Goal: Task Accomplishment & Management: Use online tool/utility

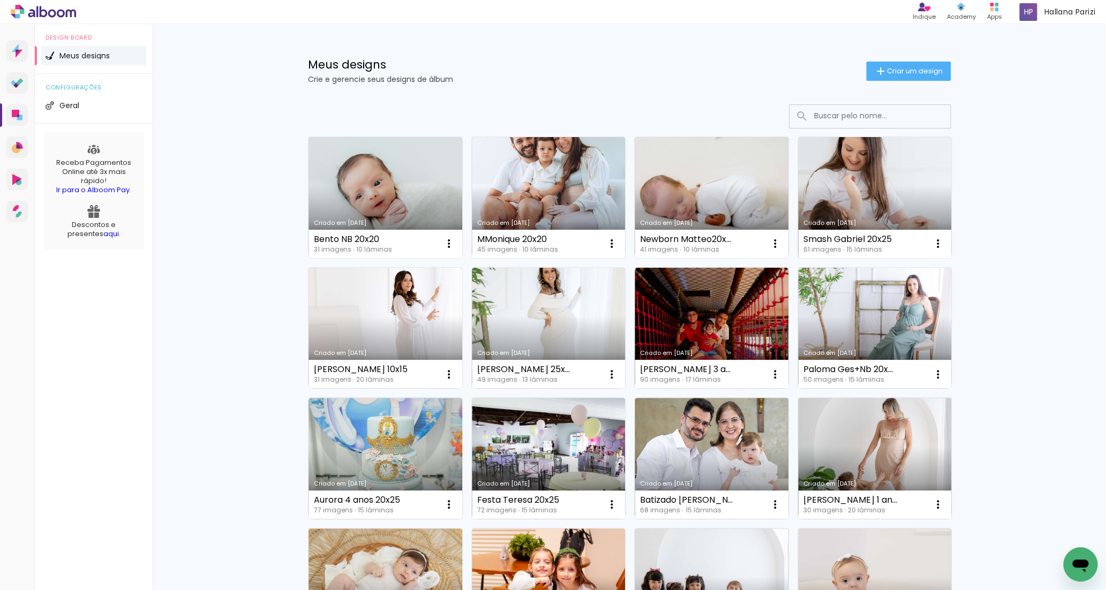
click at [863, 181] on link "Criado em [DATE]" at bounding box center [875, 197] width 154 height 121
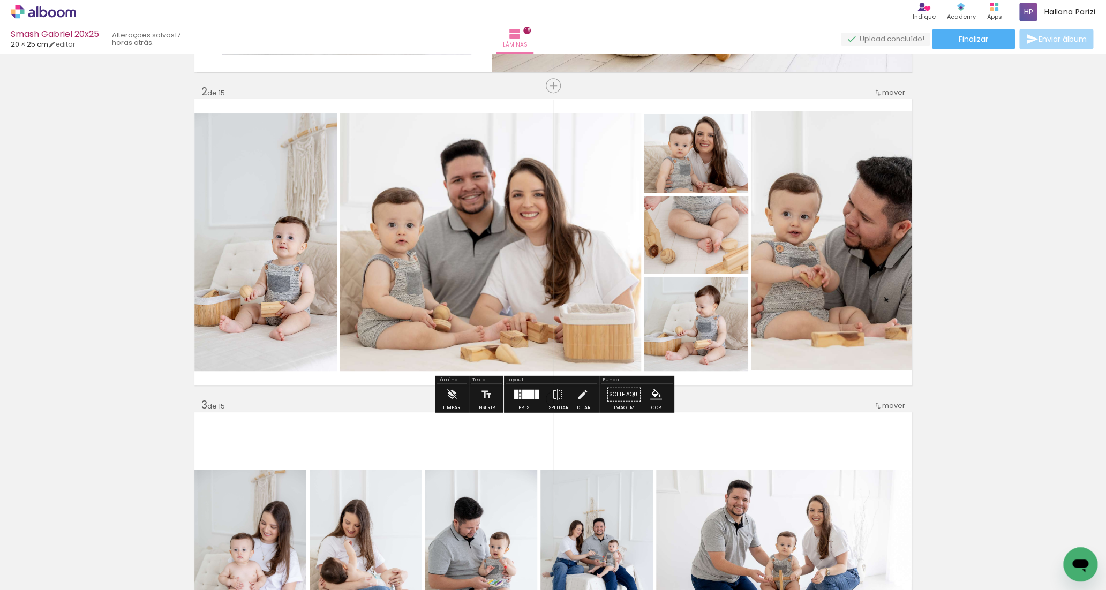
scroll to position [300, 0]
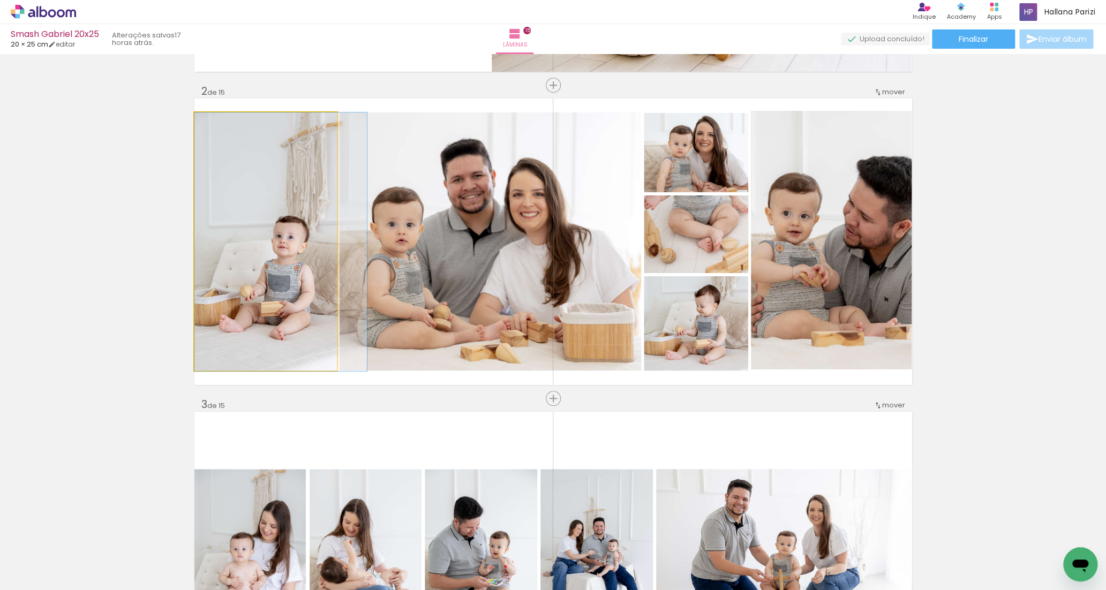
click at [316, 263] on quentale-photo at bounding box center [265, 241] width 142 height 259
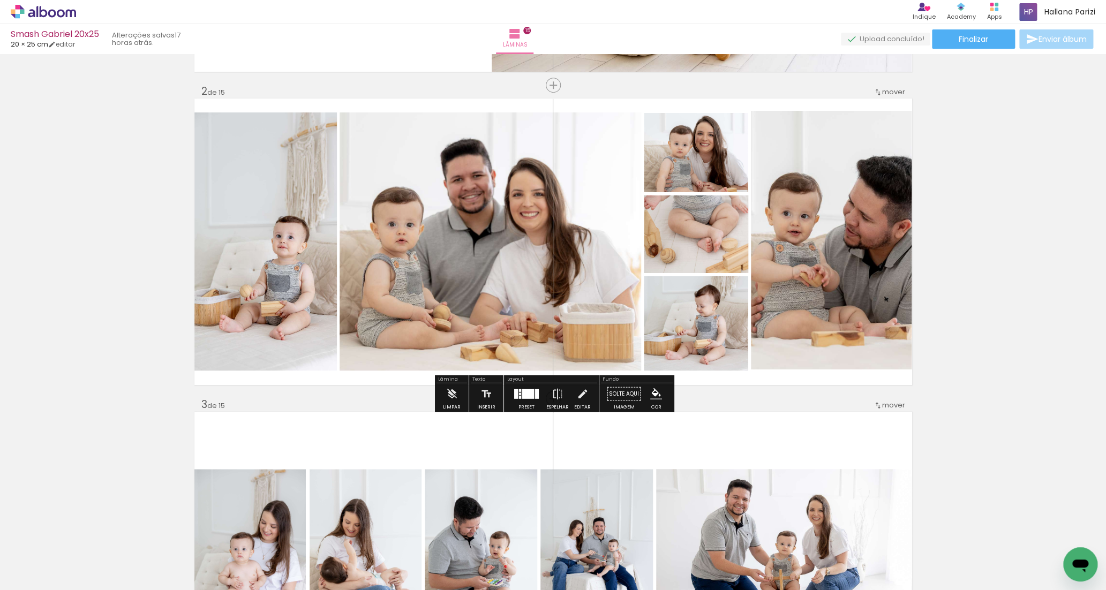
click at [316, 263] on quentale-photo at bounding box center [265, 241] width 142 height 259
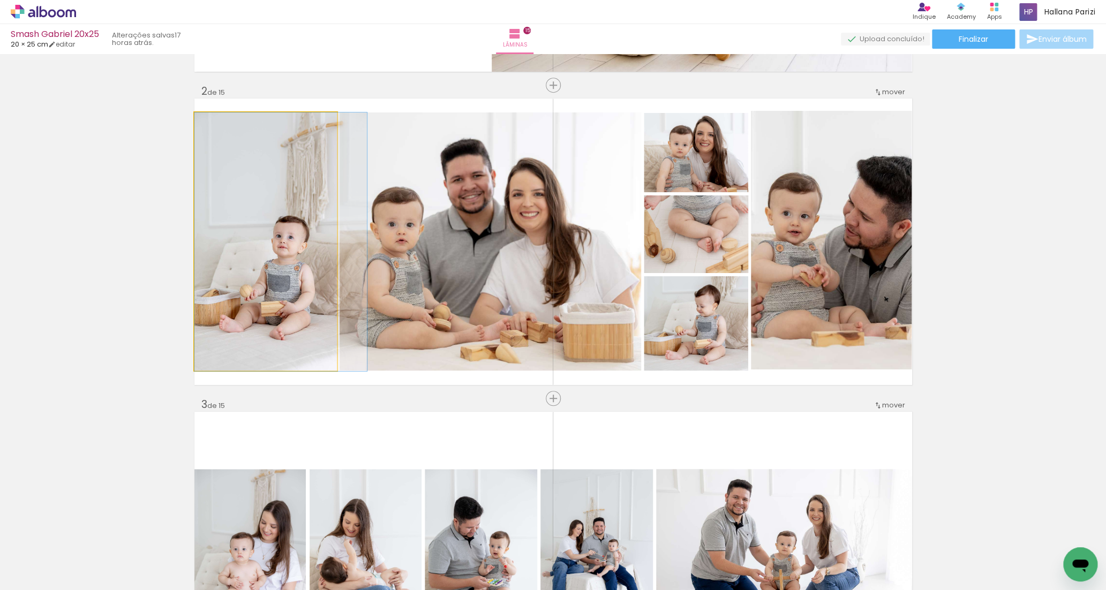
click at [316, 263] on quentale-photo at bounding box center [265, 241] width 142 height 259
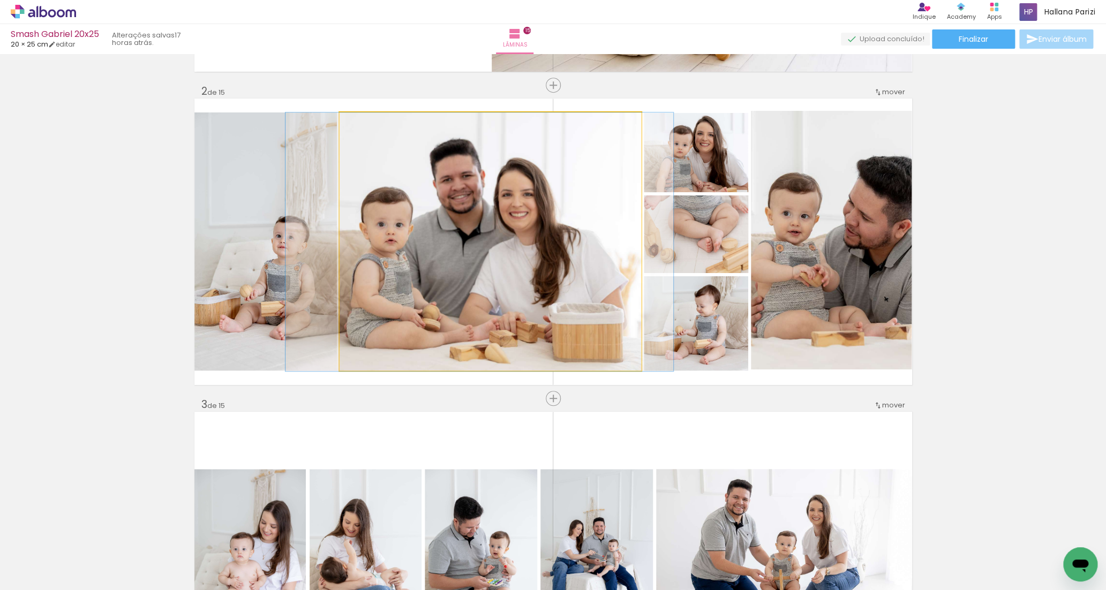
drag, startPoint x: 445, startPoint y: 265, endPoint x: 434, endPoint y: 265, distance: 10.7
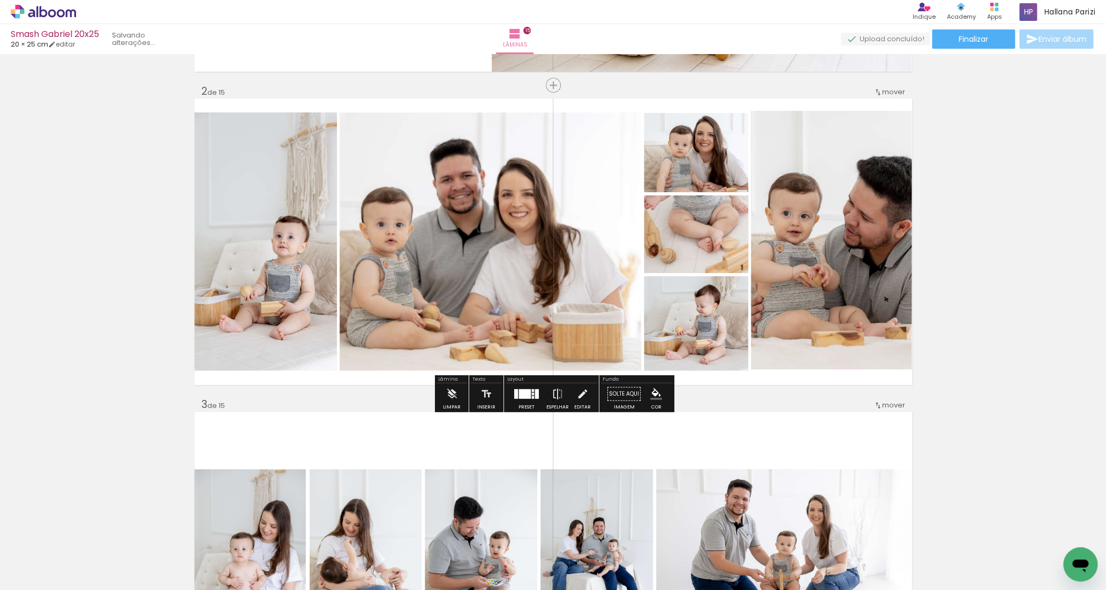
click at [481, 257] on quentale-photo at bounding box center [491, 241] width 302 height 259
click at [480, 257] on quentale-photo at bounding box center [491, 241] width 302 height 259
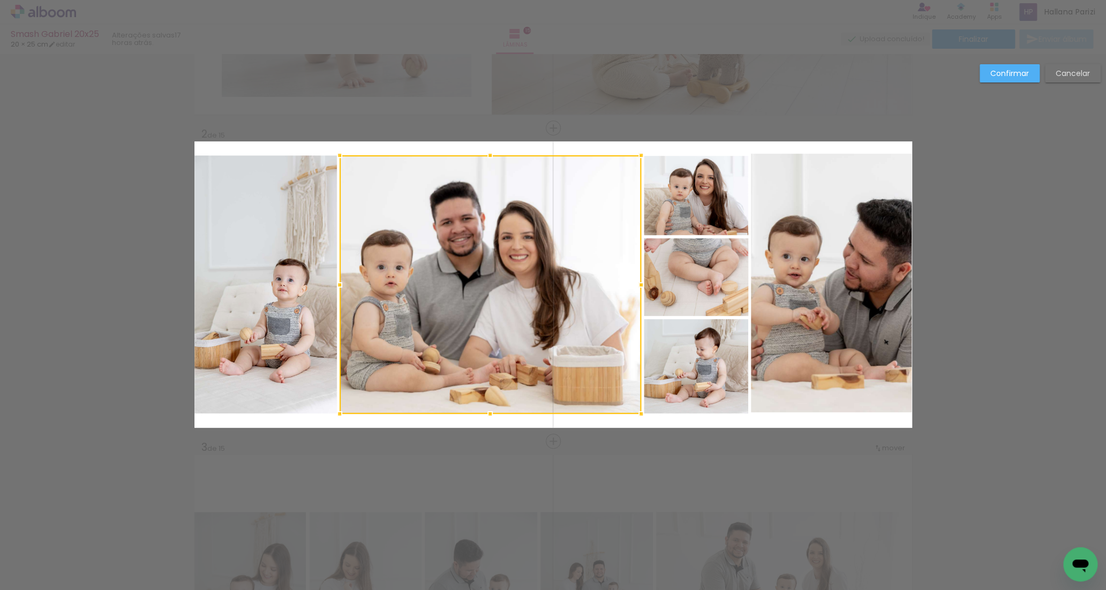
scroll to position [253, 0]
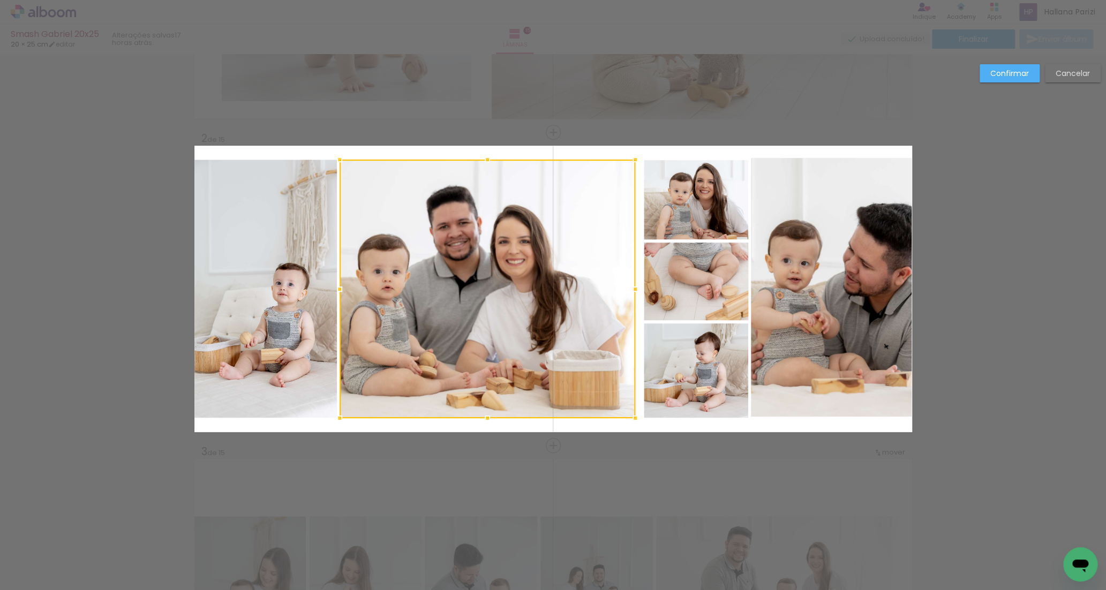
drag, startPoint x: 639, startPoint y: 287, endPoint x: 634, endPoint y: 288, distance: 6.0
click at [634, 288] on div at bounding box center [634, 288] width 21 height 21
click at [694, 375] on quentale-photo at bounding box center [696, 370] width 104 height 94
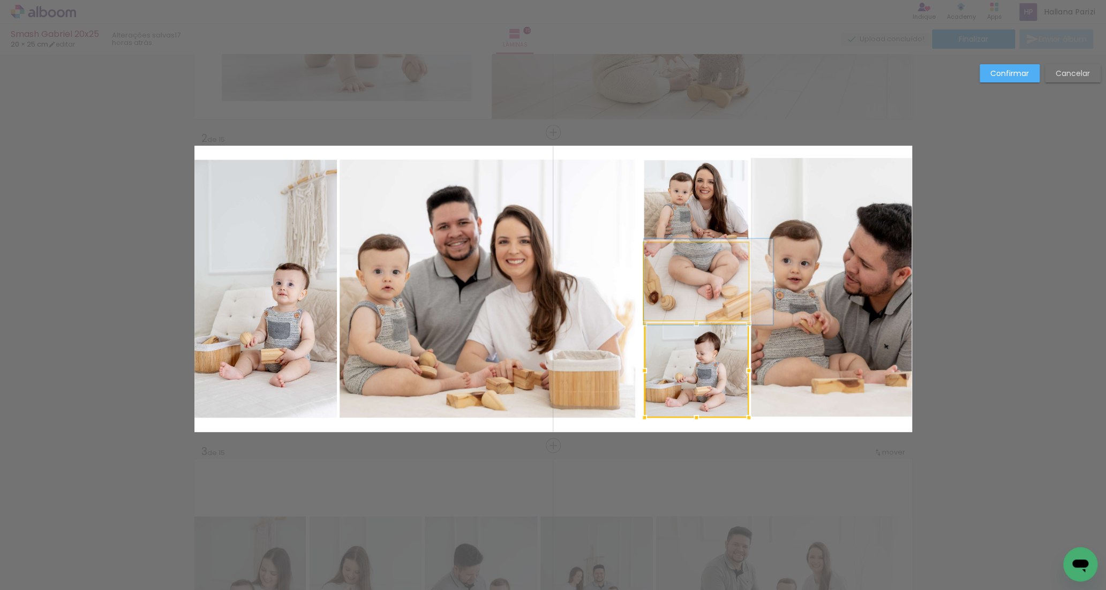
drag, startPoint x: 690, startPoint y: 290, endPoint x: 692, endPoint y: 244, distance: 46.6
click at [690, 290] on quentale-photo at bounding box center [696, 282] width 104 height 78
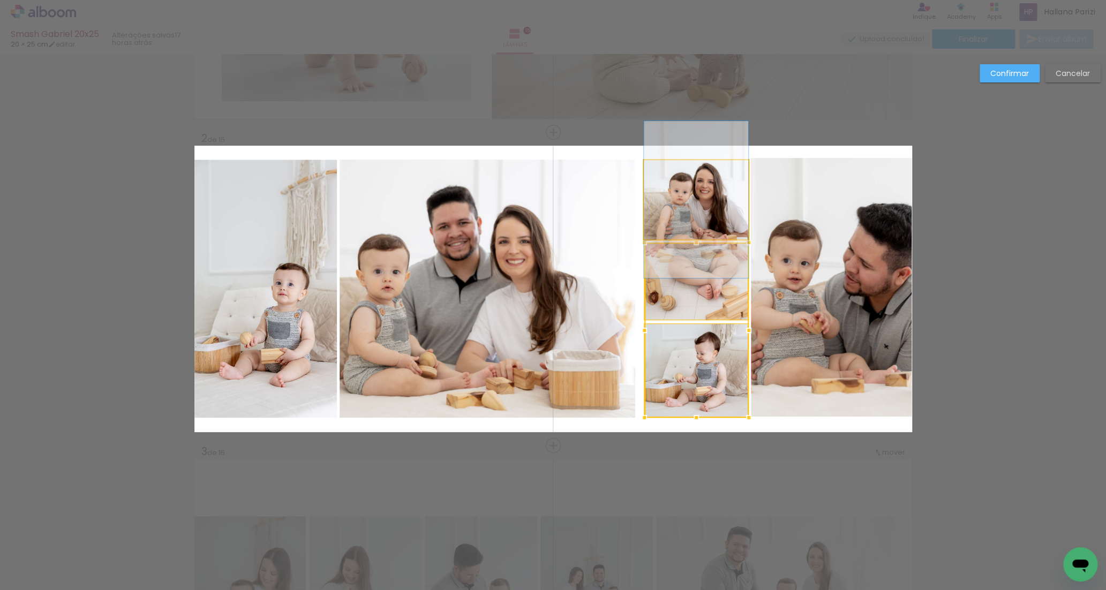
click at [688, 214] on quentale-photo at bounding box center [696, 199] width 104 height 79
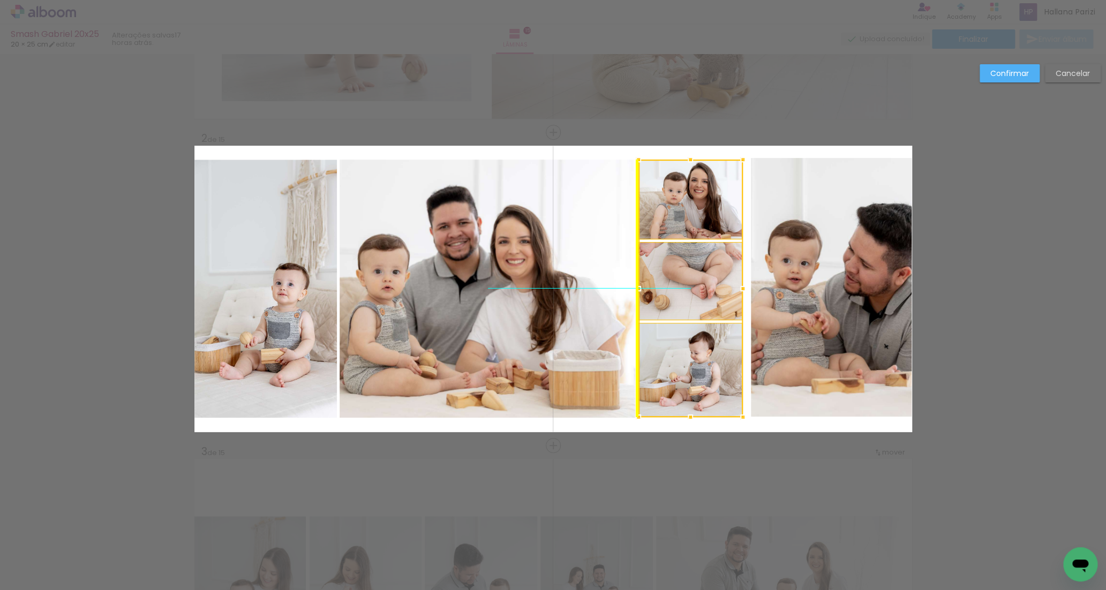
drag, startPoint x: 693, startPoint y: 212, endPoint x: 686, endPoint y: 213, distance: 7.6
click at [686, 213] on div at bounding box center [690, 289] width 104 height 258
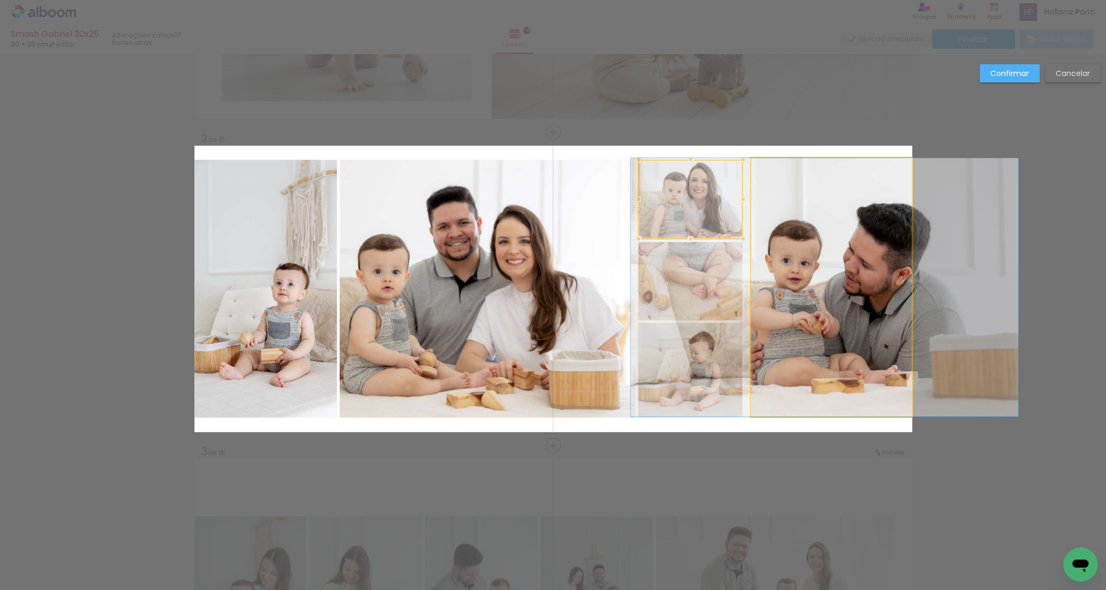
click at [794, 253] on quentale-photo at bounding box center [831, 287] width 161 height 259
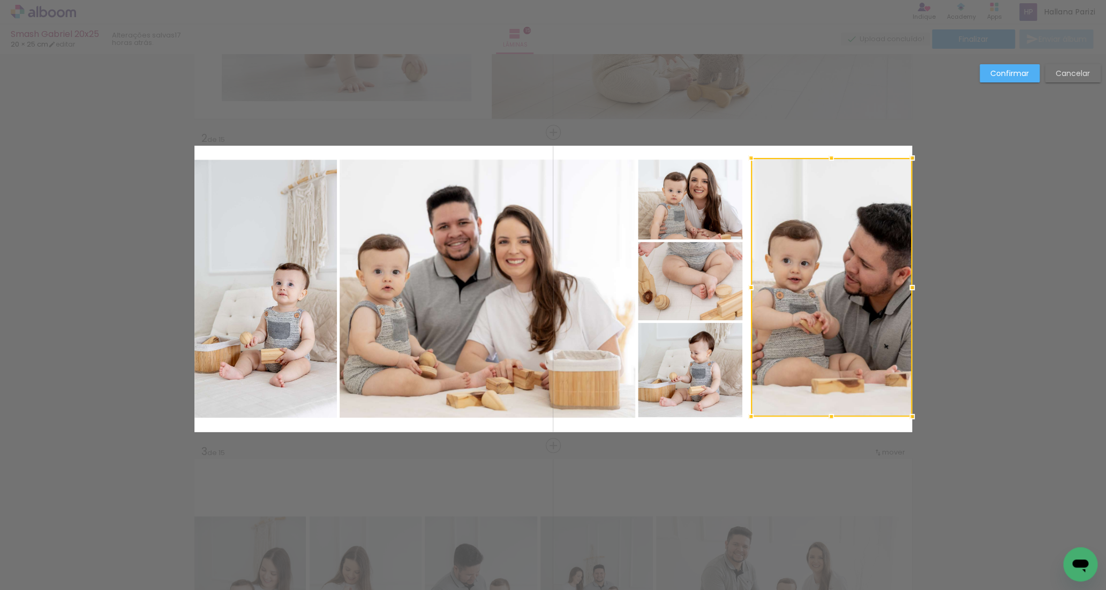
click at [803, 258] on div at bounding box center [831, 287] width 161 height 259
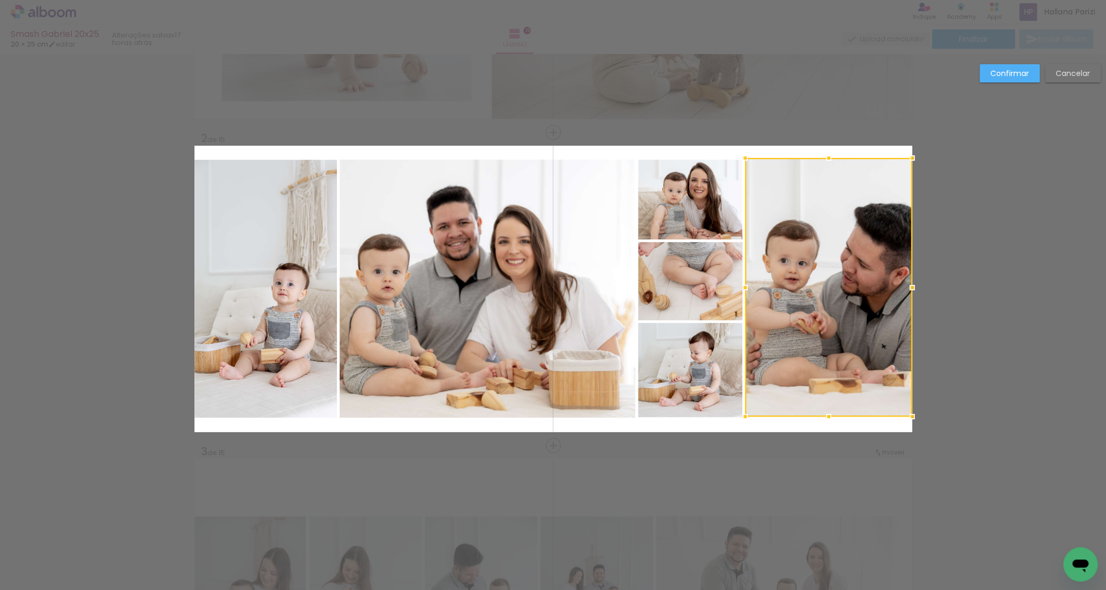
click at [746, 287] on div at bounding box center [744, 287] width 21 height 21
click at [0, 0] on slot "Confirmar" at bounding box center [0, 0] width 0 height 0
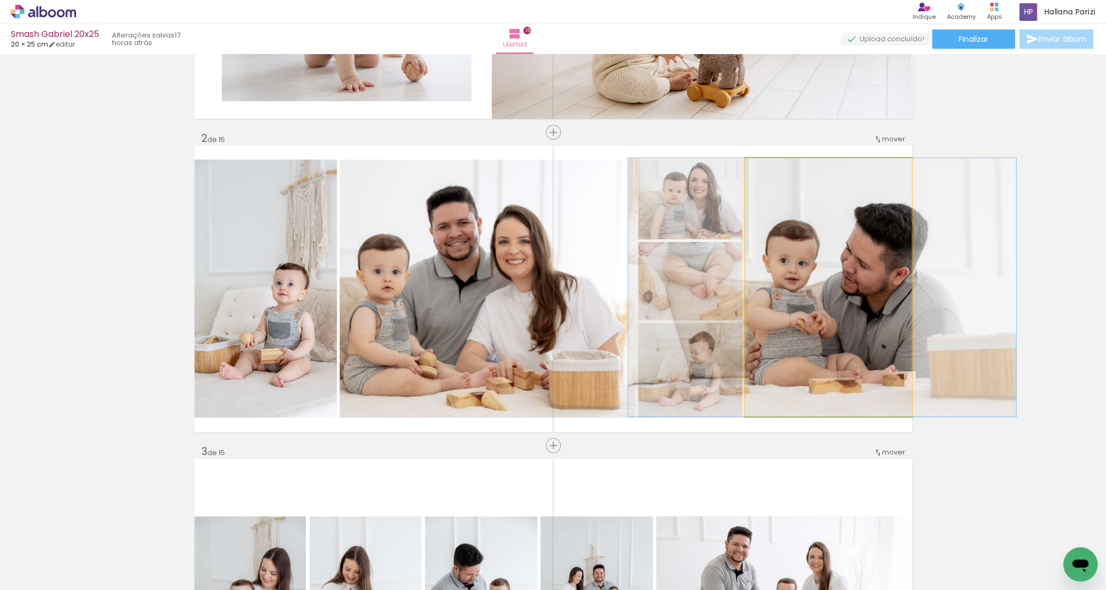
click at [824, 318] on quentale-photo at bounding box center [828, 287] width 167 height 259
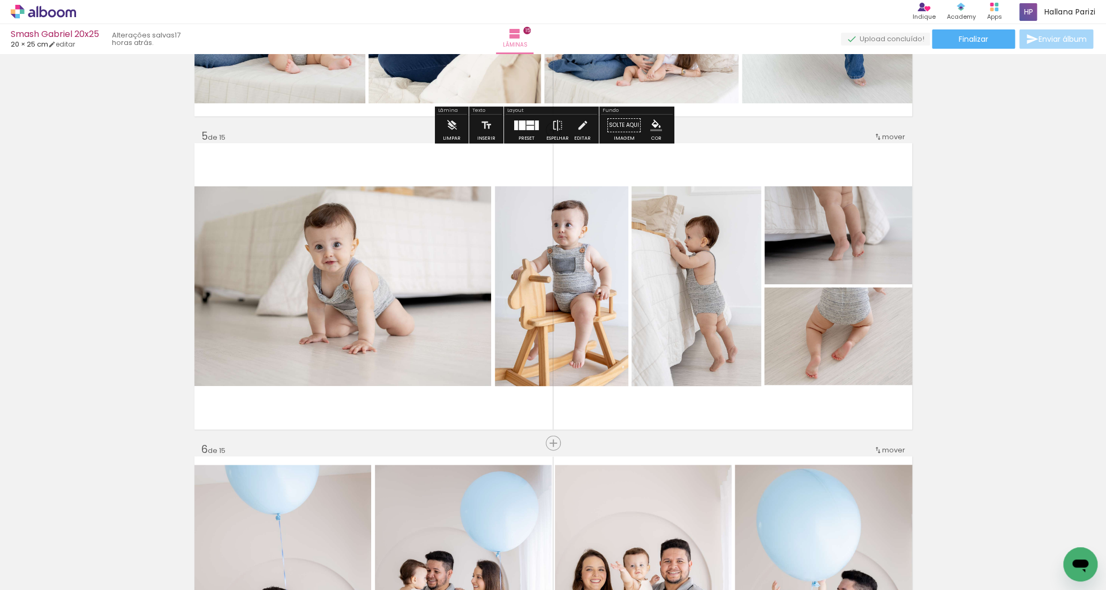
scroll to position [1198, 0]
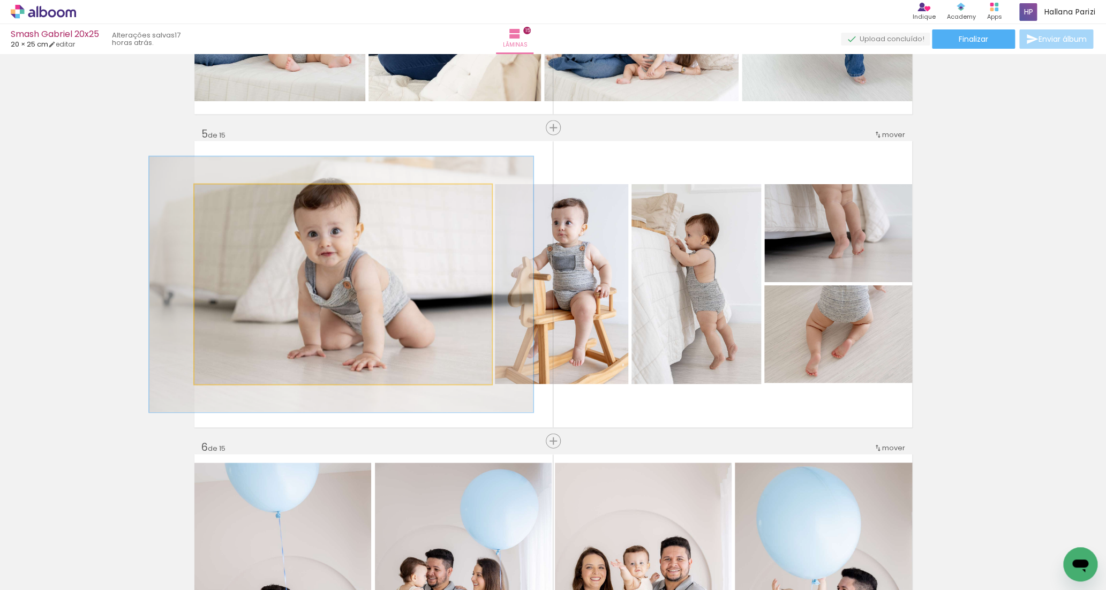
drag, startPoint x: 217, startPoint y: 195, endPoint x: 231, endPoint y: 197, distance: 14.0
click at [228, 195] on div at bounding box center [230, 196] width 10 height 10
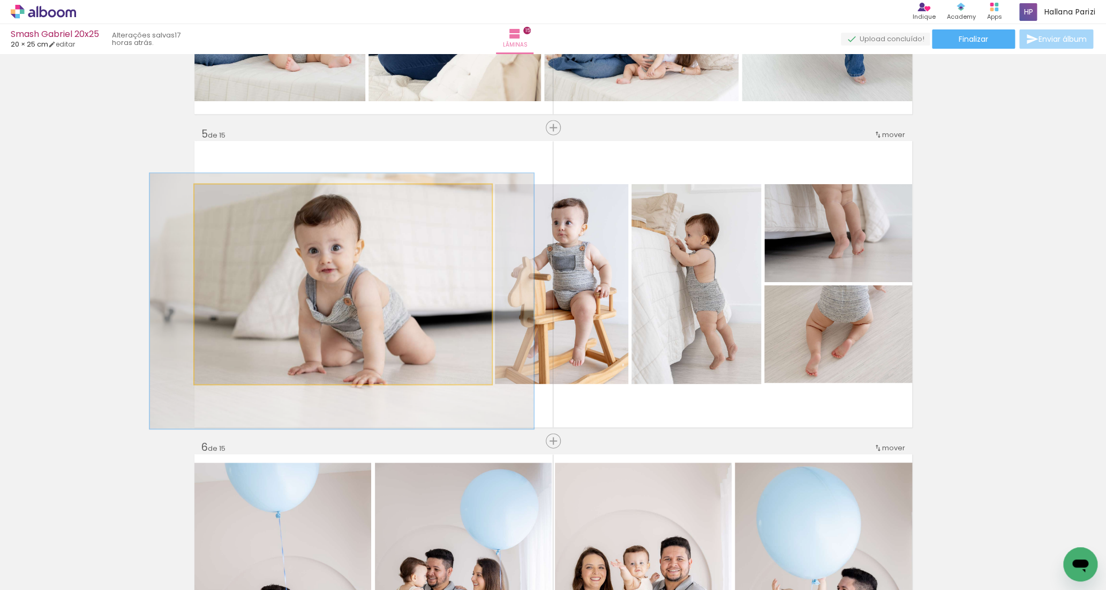
drag, startPoint x: 296, startPoint y: 252, endPoint x: 297, endPoint y: 264, distance: 11.8
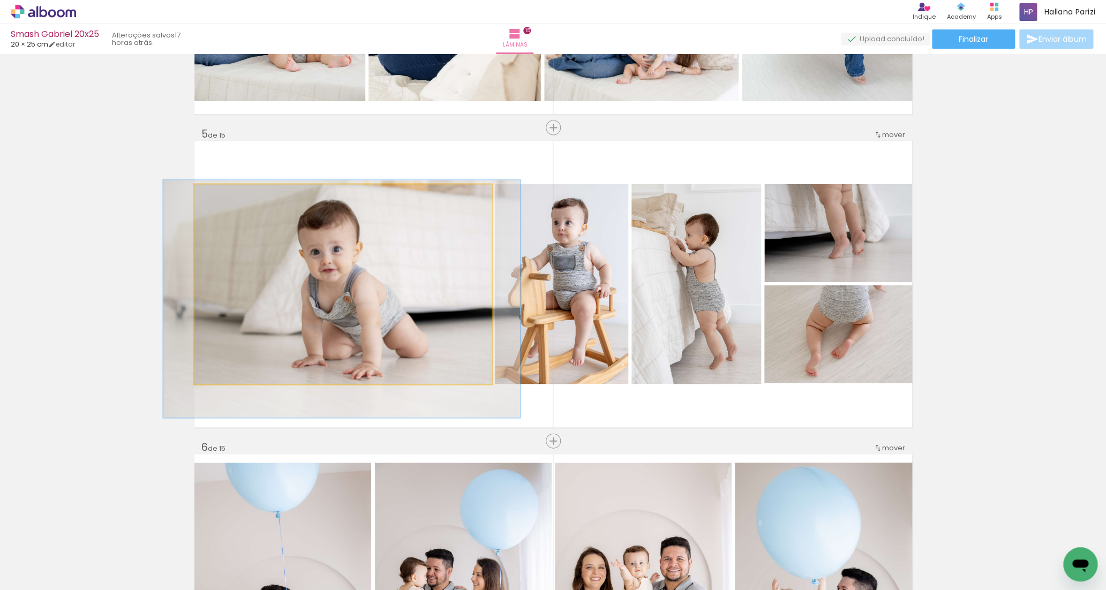
type paper-slider "118"
click at [227, 196] on div at bounding box center [227, 196] width 10 height 10
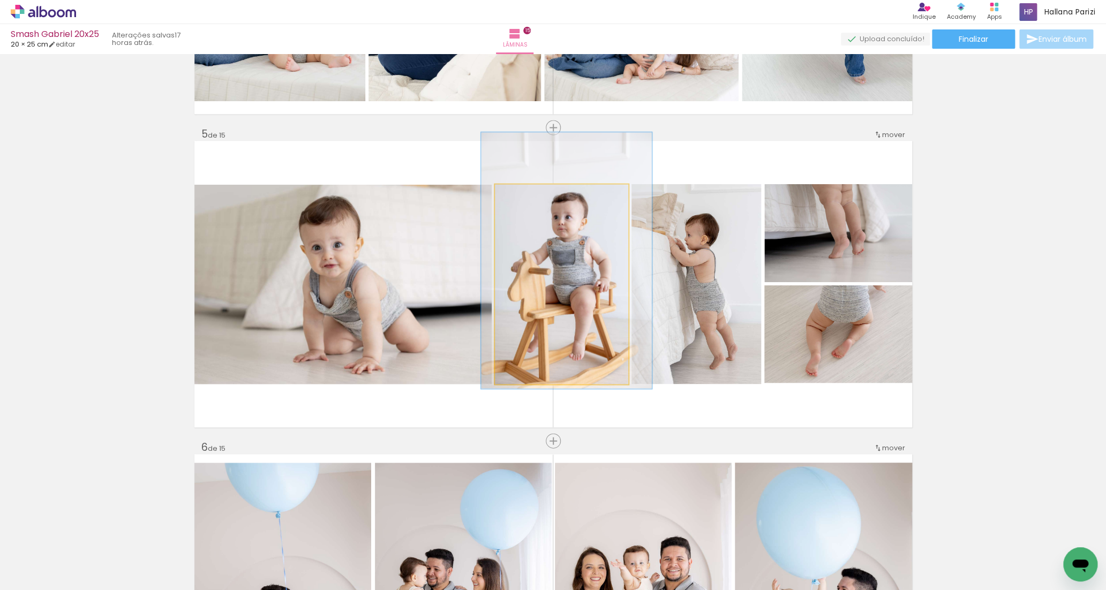
drag, startPoint x: 567, startPoint y: 329, endPoint x: 567, endPoint y: 323, distance: 5.9
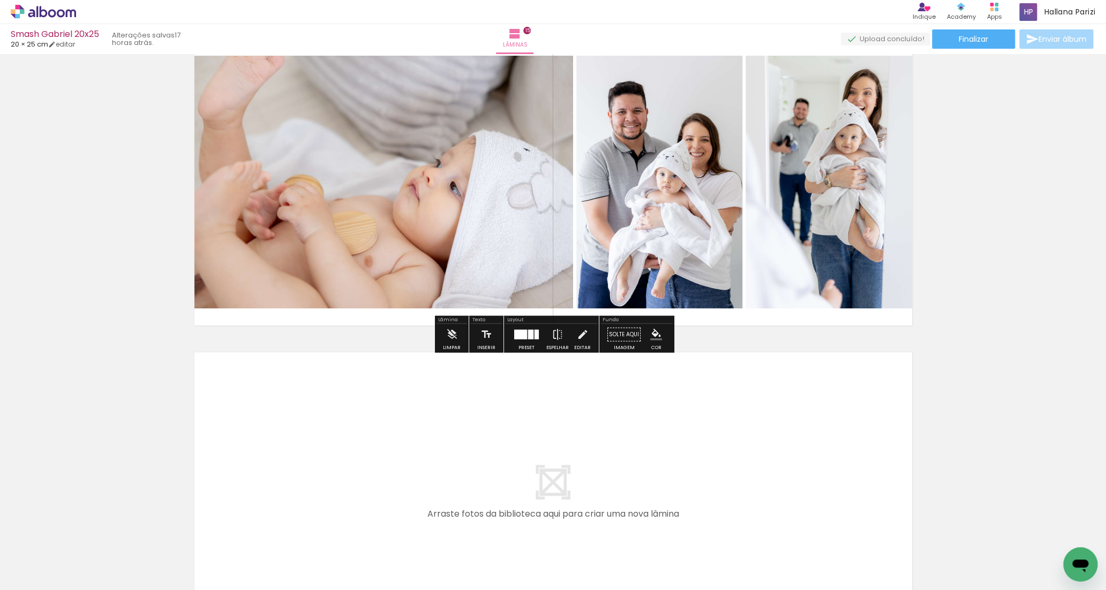
scroll to position [4537, 0]
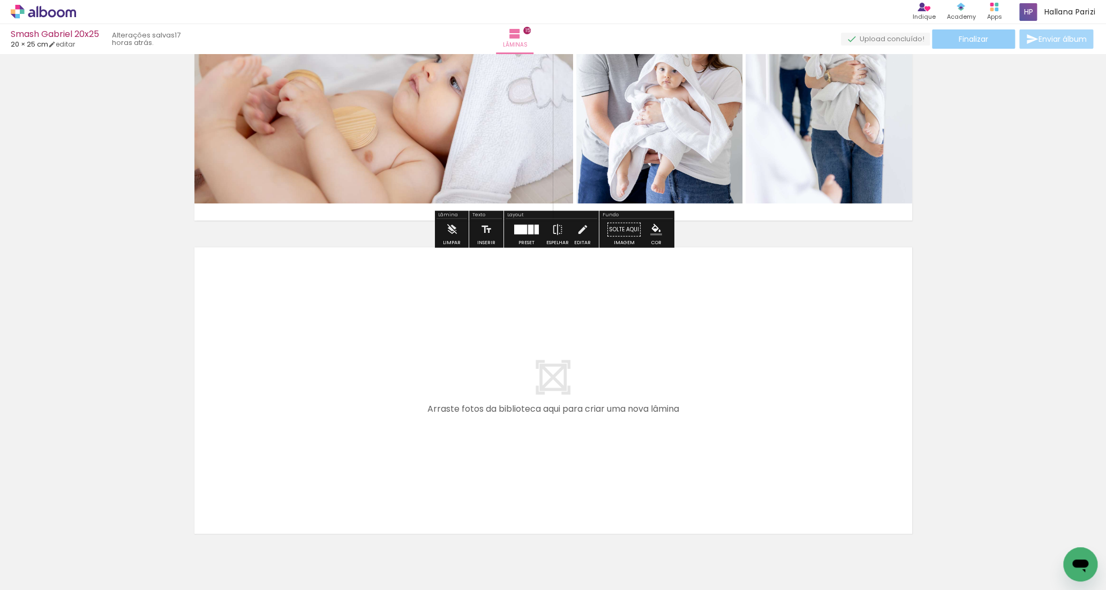
click at [959, 42] on span "Finalizar" at bounding box center [973, 38] width 29 height 7
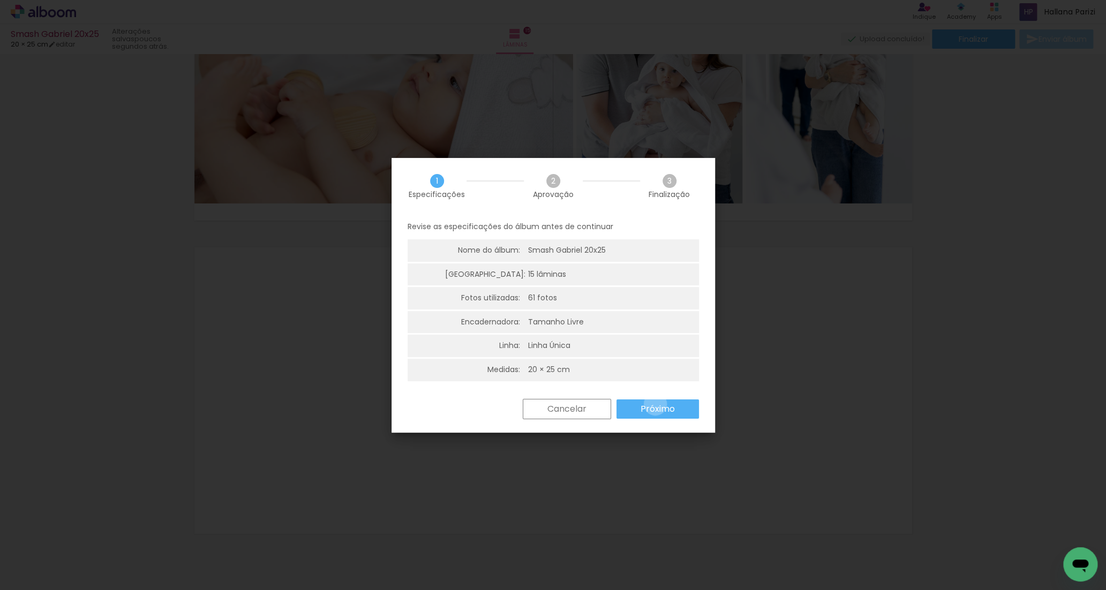
click at [0, 0] on slot "Próximo" at bounding box center [0, 0] width 0 height 0
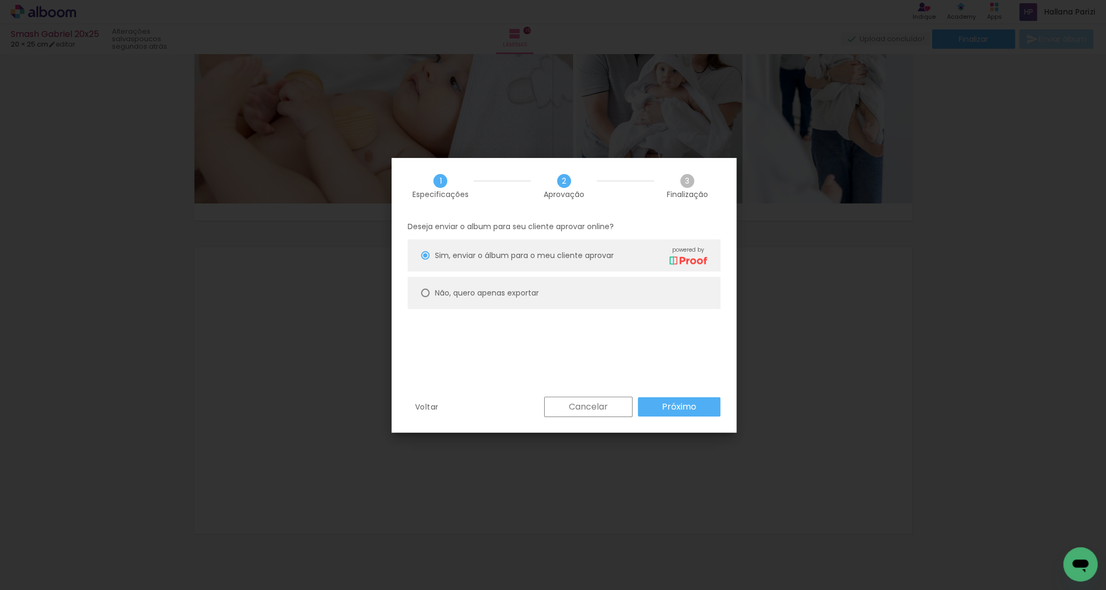
drag, startPoint x: 607, startPoint y: 305, endPoint x: 622, endPoint y: 341, distance: 38.9
click at [607, 305] on paper-radio-button "Não, quero apenas exportar" at bounding box center [564, 293] width 313 height 32
type paper-radio-button "on"
click at [0, 0] on slot "Próximo" at bounding box center [0, 0] width 0 height 0
type input "Alta, 300 DPI"
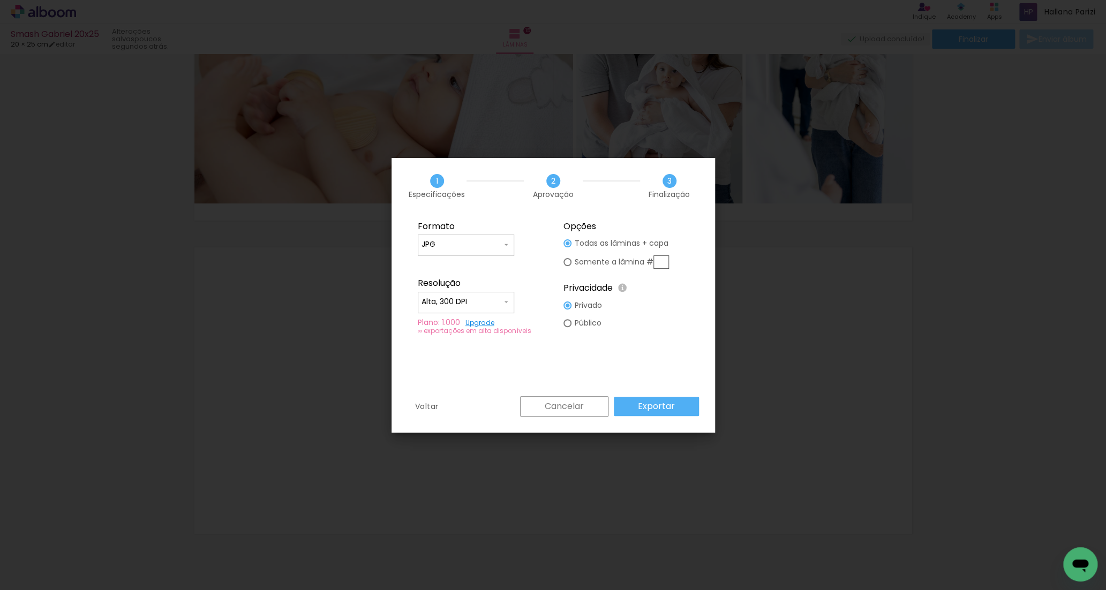
click at [684, 407] on paper-button "Exportar" at bounding box center [656, 406] width 85 height 19
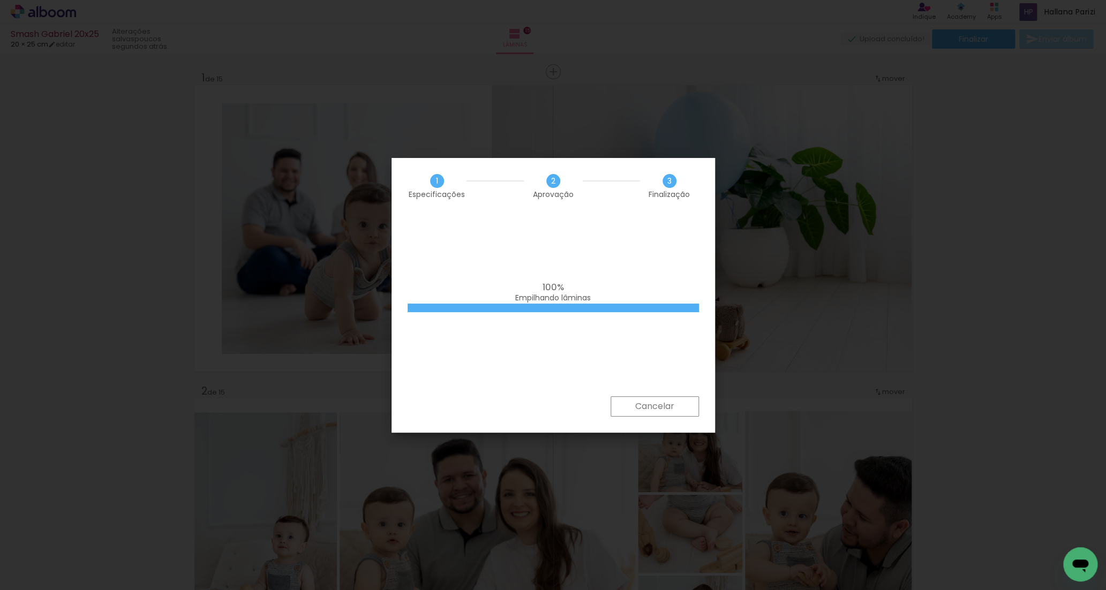
scroll to position [4537, 0]
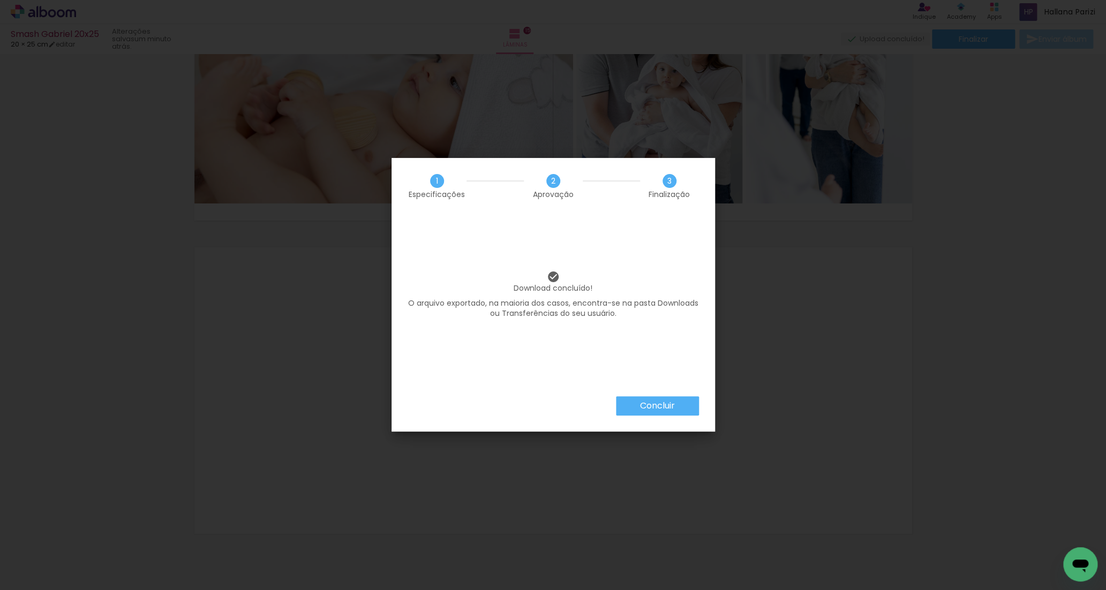
click at [0, 0] on slot "Concluir" at bounding box center [0, 0] width 0 height 0
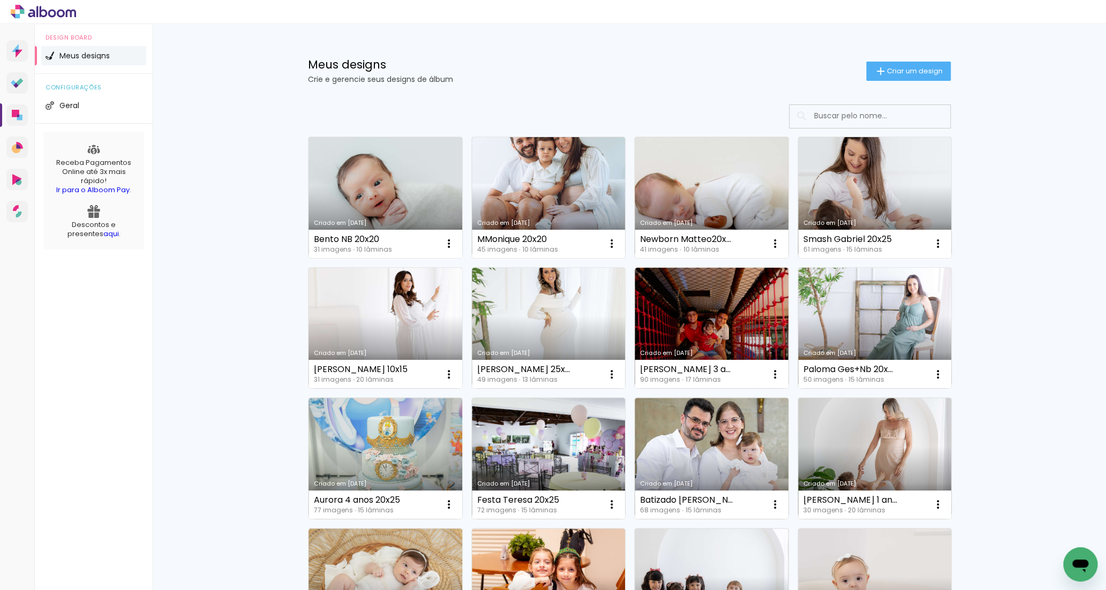
click at [710, 203] on link "Criado em [DATE]" at bounding box center [712, 197] width 154 height 121
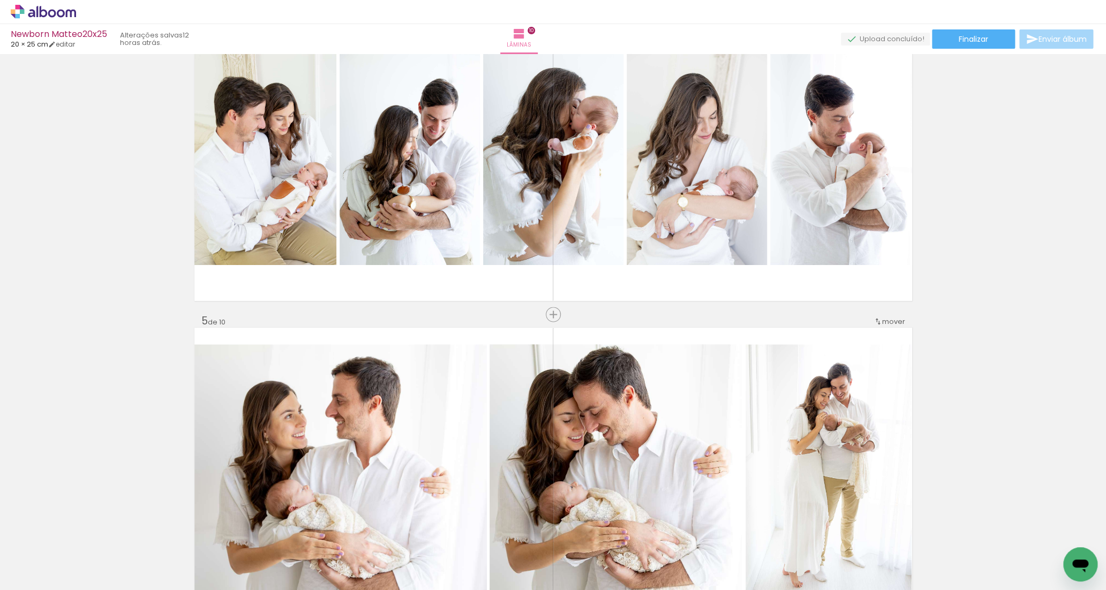
scroll to position [998, 0]
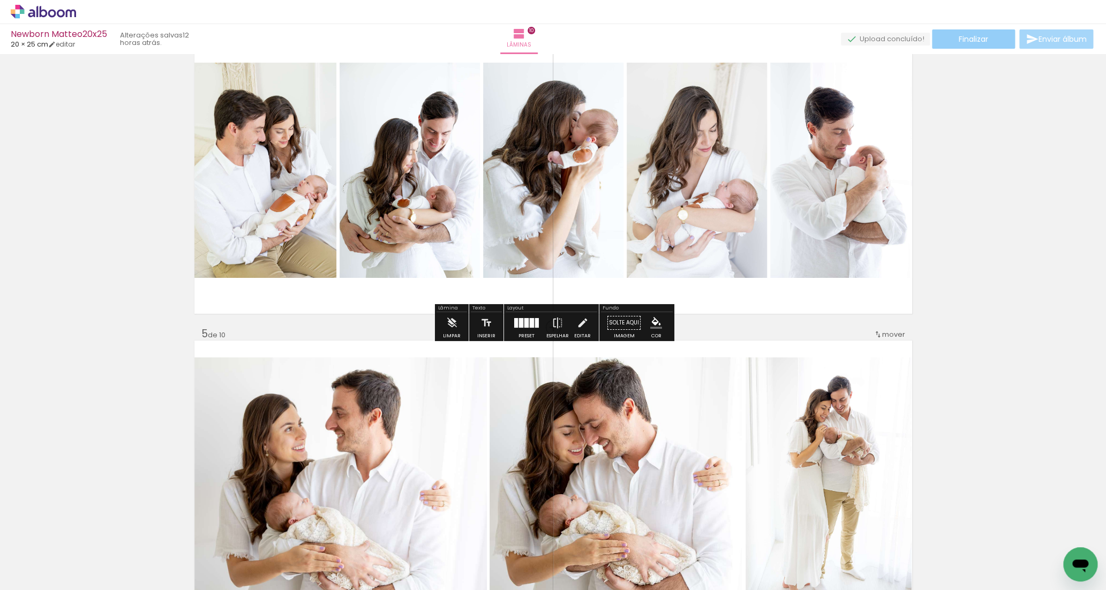
click at [997, 34] on paper-button "Finalizar" at bounding box center [973, 38] width 83 height 19
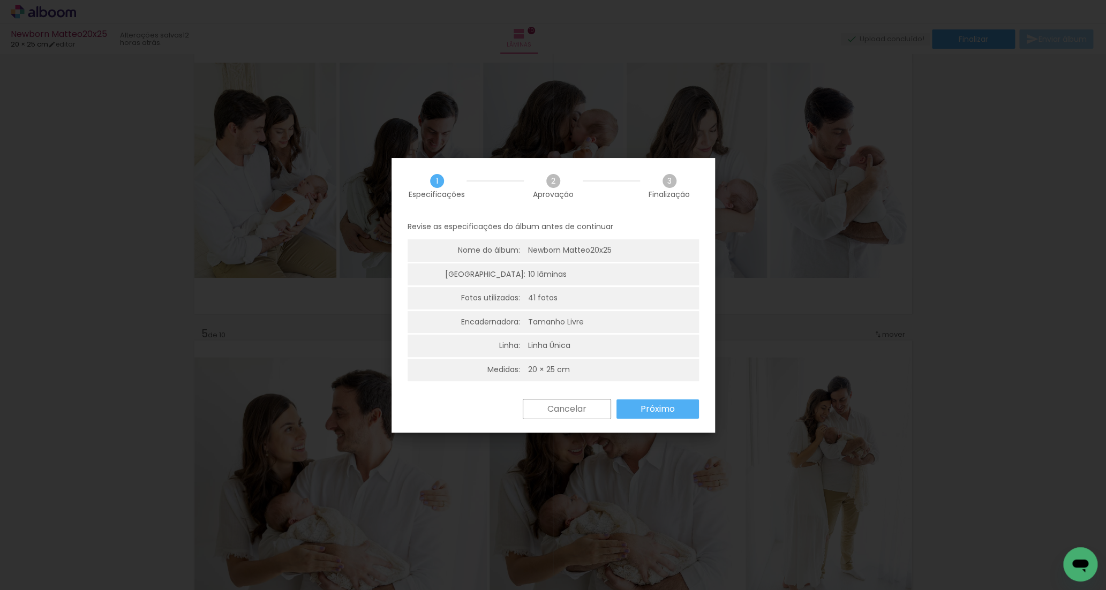
click at [0, 0] on slot "Próximo" at bounding box center [0, 0] width 0 height 0
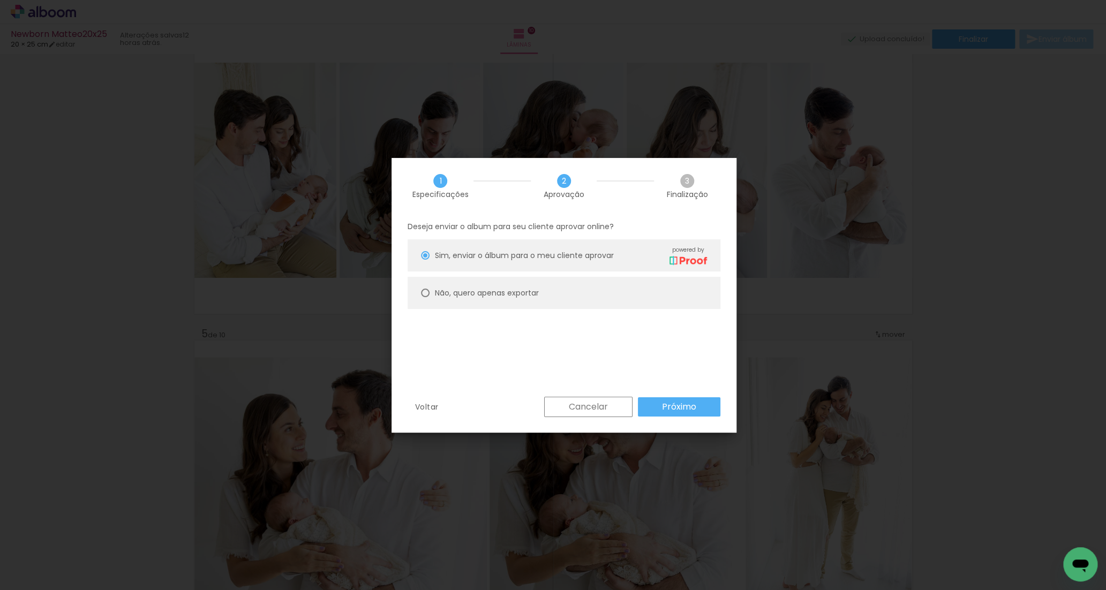
click at [549, 295] on paper-radio-button "Não, quero apenas exportar" at bounding box center [564, 293] width 313 height 32
type paper-radio-button "on"
click at [660, 404] on paper-button "Próximo" at bounding box center [679, 406] width 82 height 19
type input "Alta, 300 DPI"
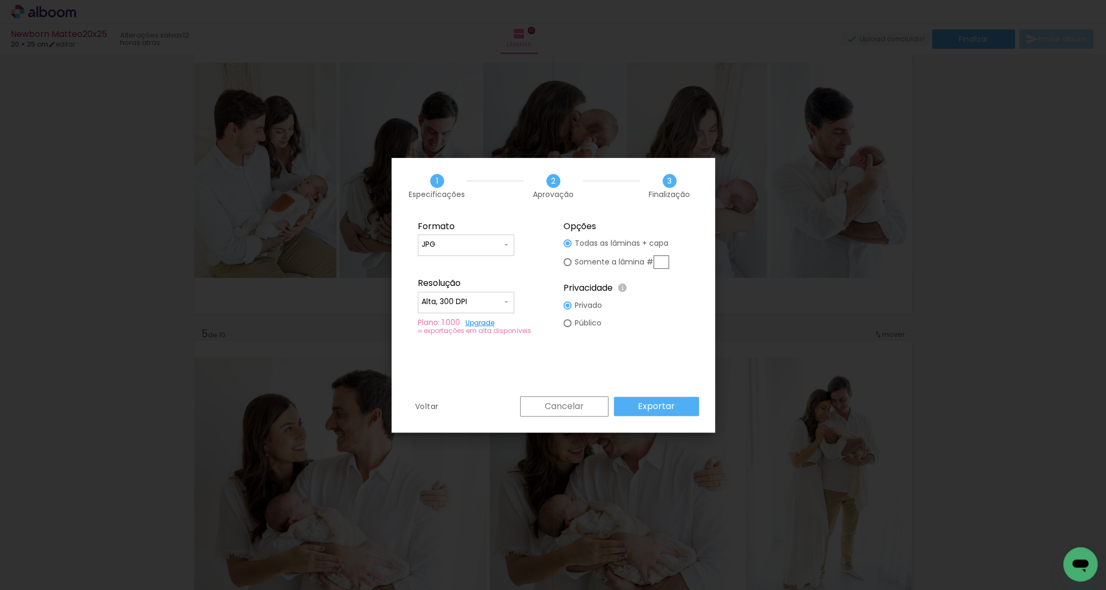
click at [0, 0] on slot "Exportar" at bounding box center [0, 0] width 0 height 0
